Goal: Find specific page/section: Find specific page/section

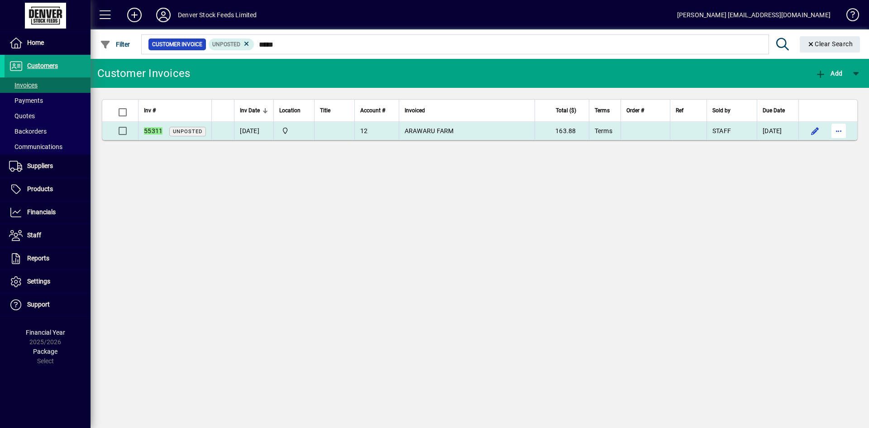
type input "*****"
click at [837, 124] on span "button" at bounding box center [838, 131] width 22 height 22
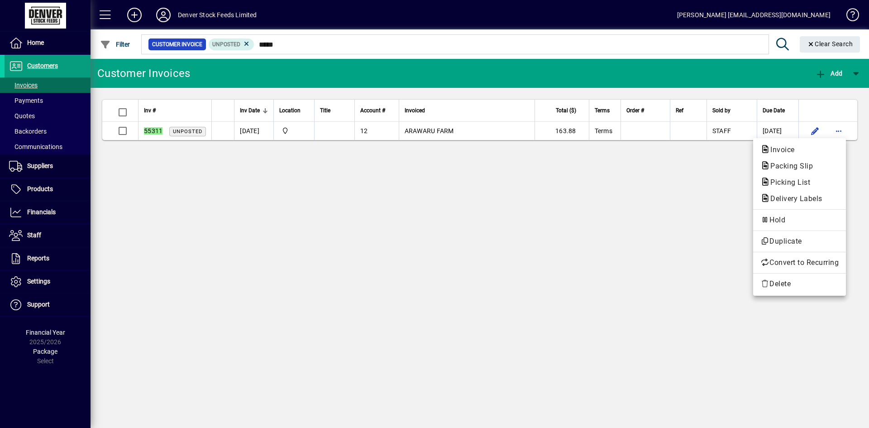
click at [813, 139] on div "Invoice Packing Slip Picking List Delivery Labels Hold Duplicate Convert to Rec…" at bounding box center [799, 216] width 93 height 157
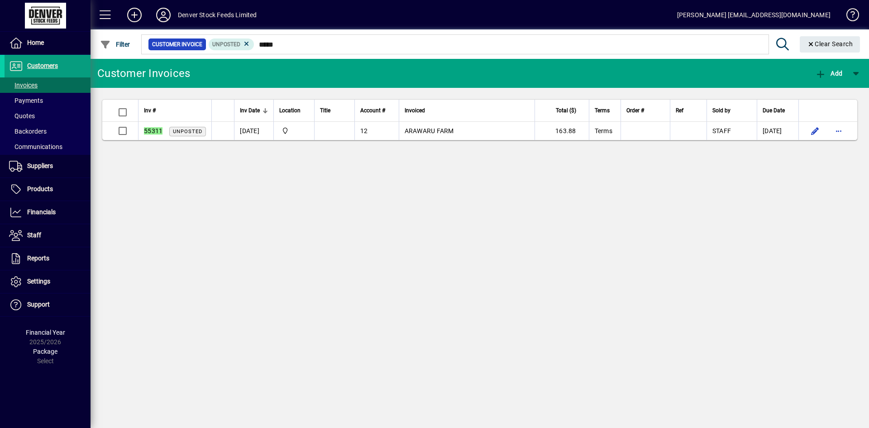
click at [804, 145] on app-page-flat "Inv # Inv Date Location Title Account # Invoiced Total ($) Terms Order # Ref So…" at bounding box center [479, 120] width 778 height 64
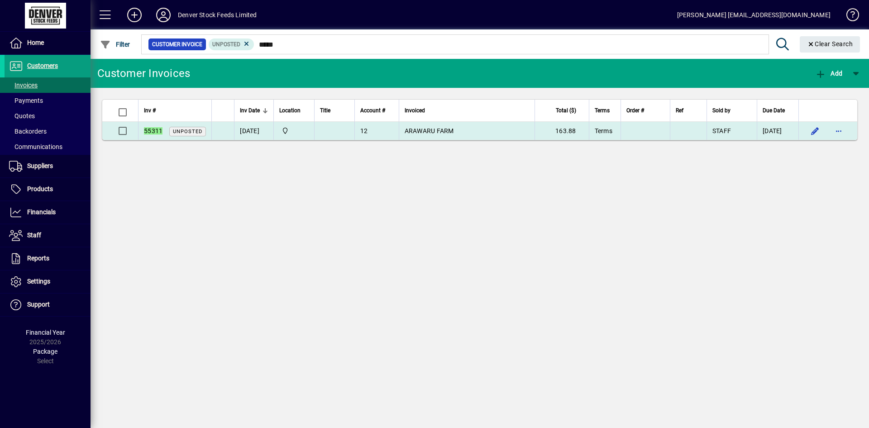
click at [851, 128] on td at bounding box center [827, 131] width 59 height 18
click at [846, 132] on span "button" at bounding box center [838, 131] width 22 height 22
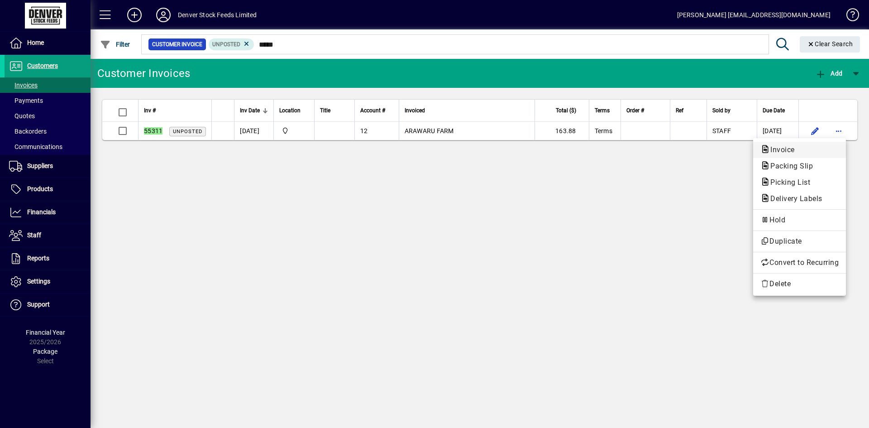
click at [802, 145] on span "Invoice" at bounding box center [799, 149] width 78 height 11
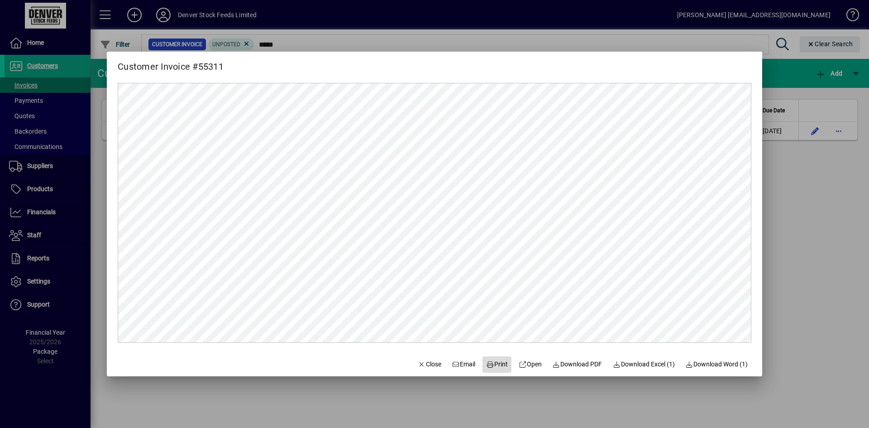
click at [486, 366] on icon at bounding box center [490, 364] width 8 height 6
click at [419, 358] on span "button" at bounding box center [429, 364] width 31 height 22
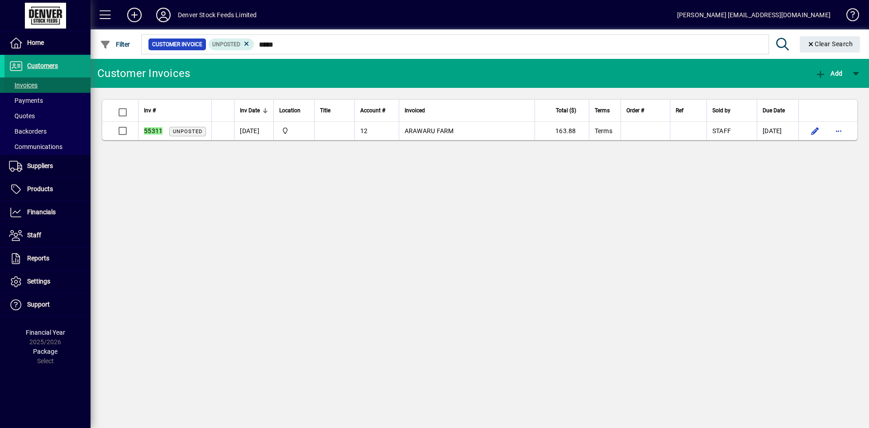
click at [58, 82] on span at bounding box center [48, 85] width 86 height 22
